Goal: Navigation & Orientation: Find specific page/section

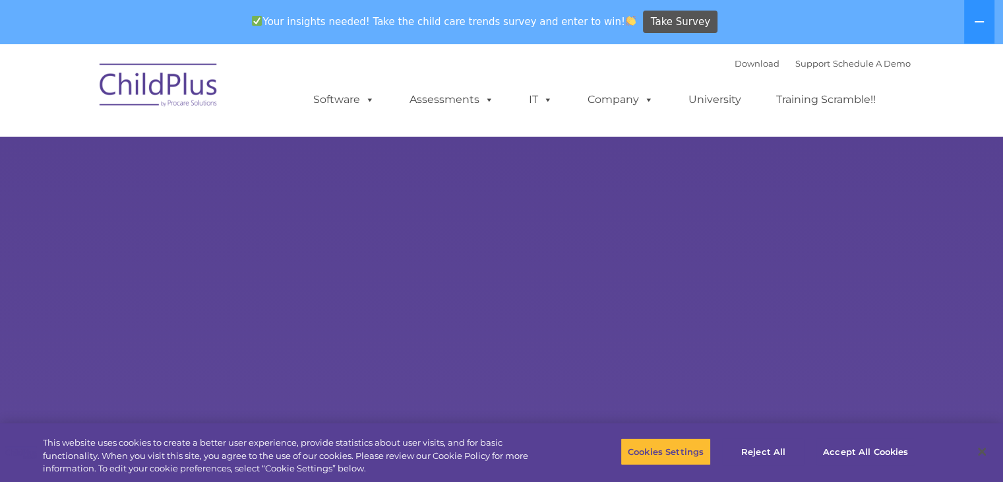
select select "MEDIUM"
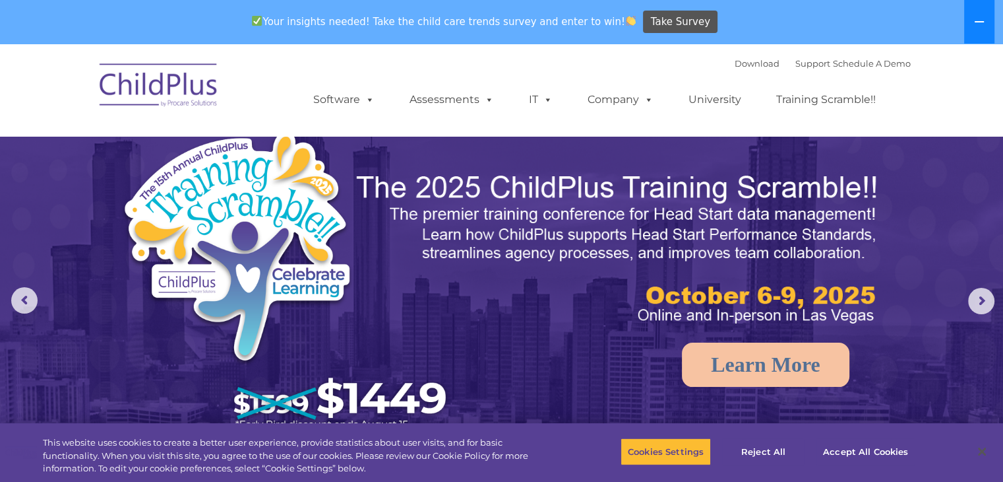
click at [979, 17] on icon at bounding box center [979, 21] width 11 height 11
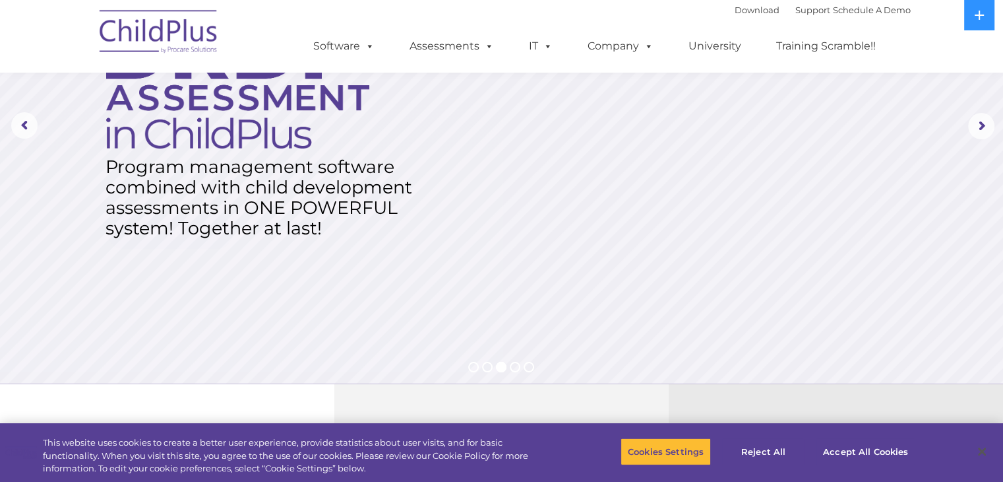
scroll to position [132, 0]
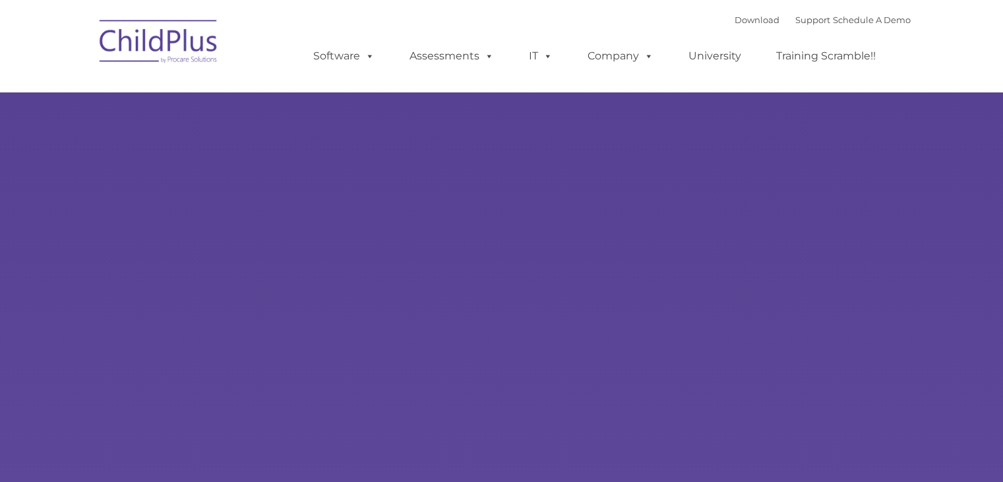
type input ""
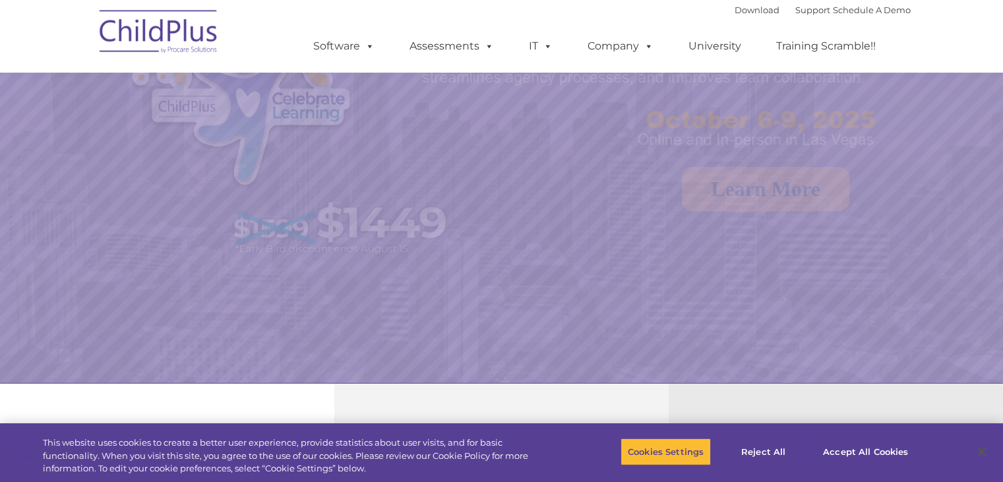
scroll to position [132, 0]
select select "MEDIUM"
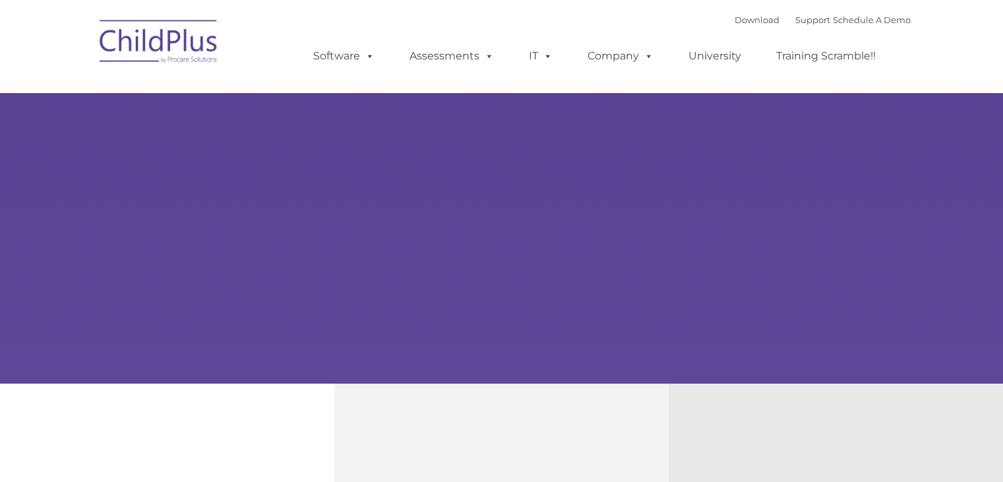
scroll to position [132, 0]
select select "MEDIUM"
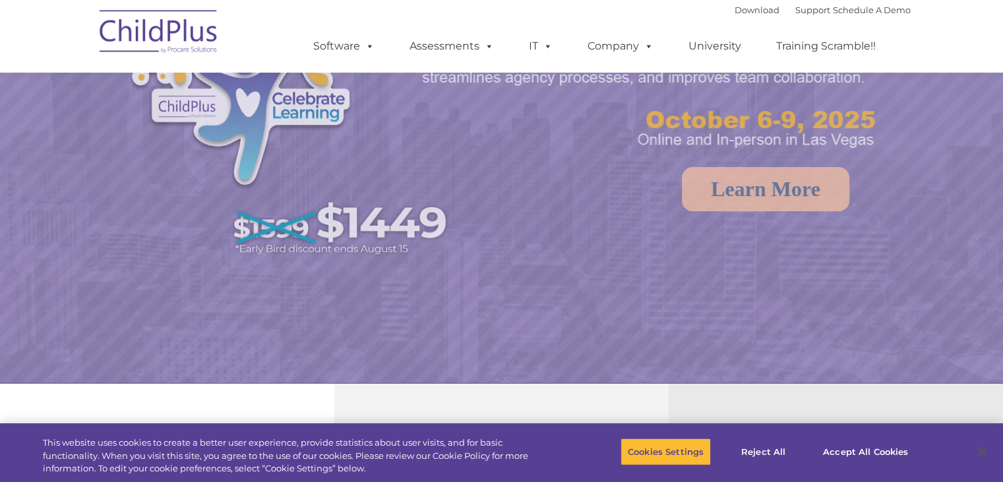
scroll to position [0, 0]
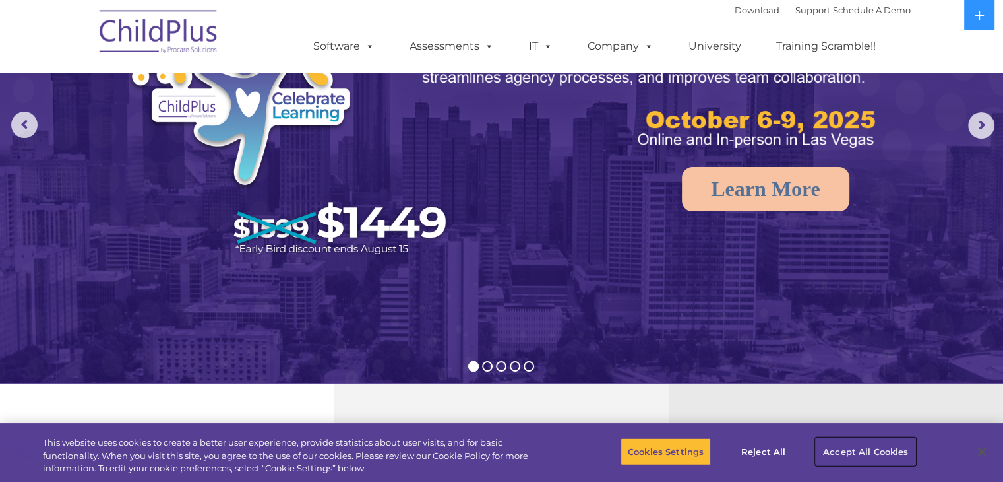
click at [862, 448] on button "Accept All Cookies" at bounding box center [866, 451] width 100 height 28
